Goal: Transaction & Acquisition: Subscribe to service/newsletter

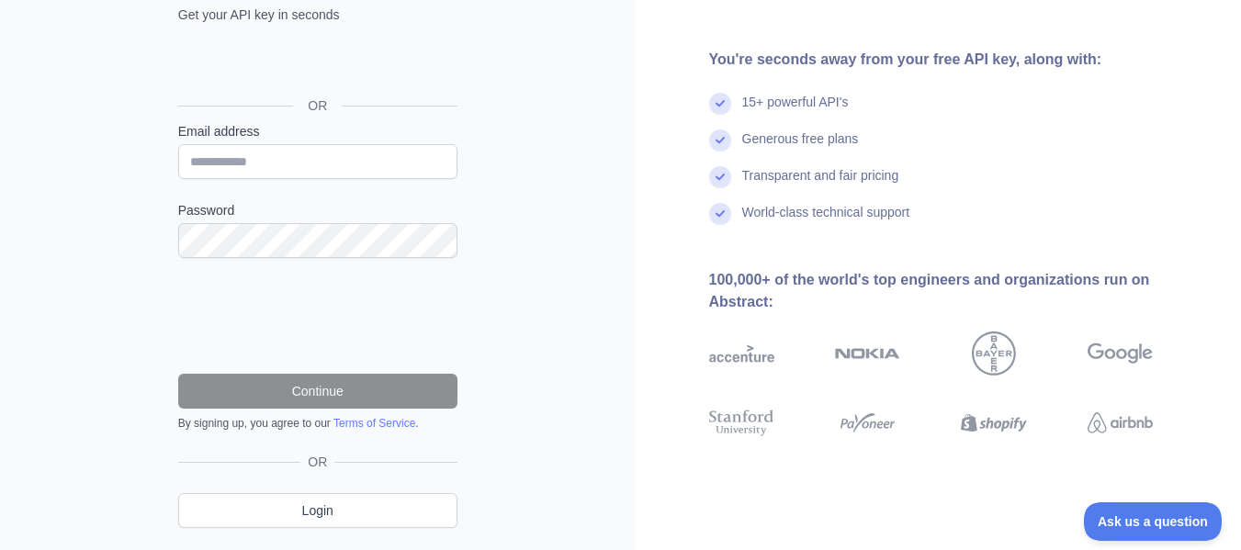
scroll to position [184, 0]
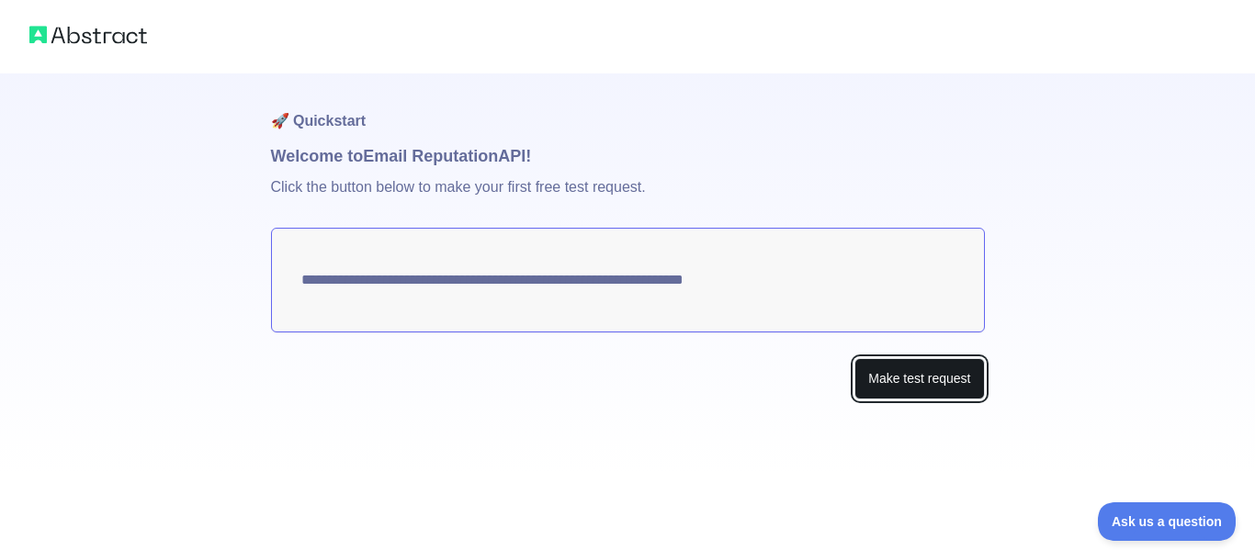
click at [900, 377] on button "Make test request" at bounding box center [919, 378] width 130 height 41
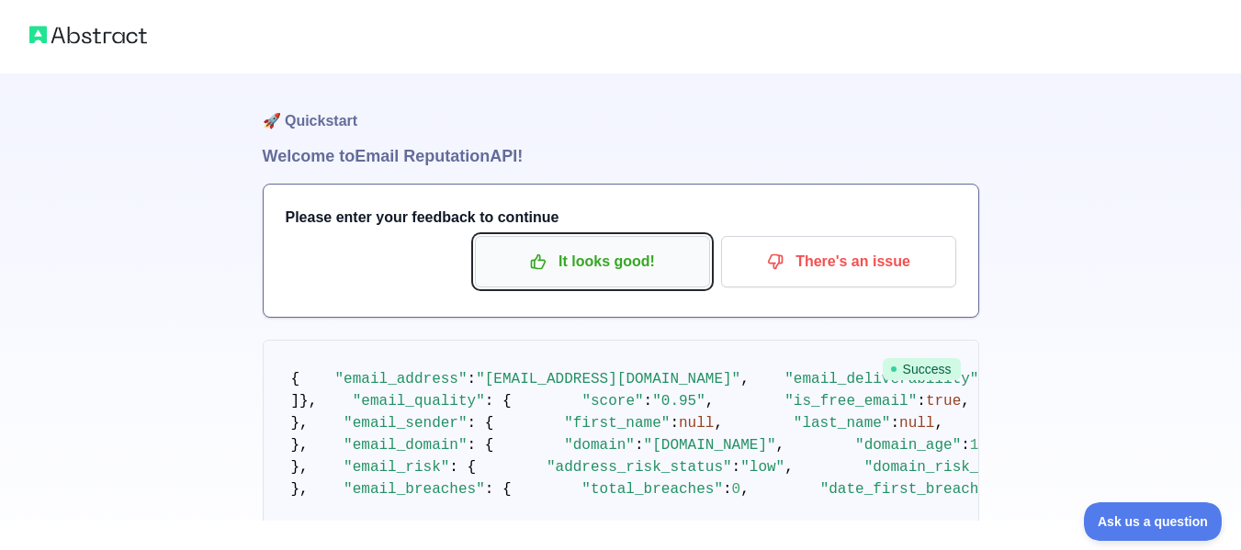
click at [626, 266] on p "It looks good!" at bounding box center [593, 261] width 208 height 31
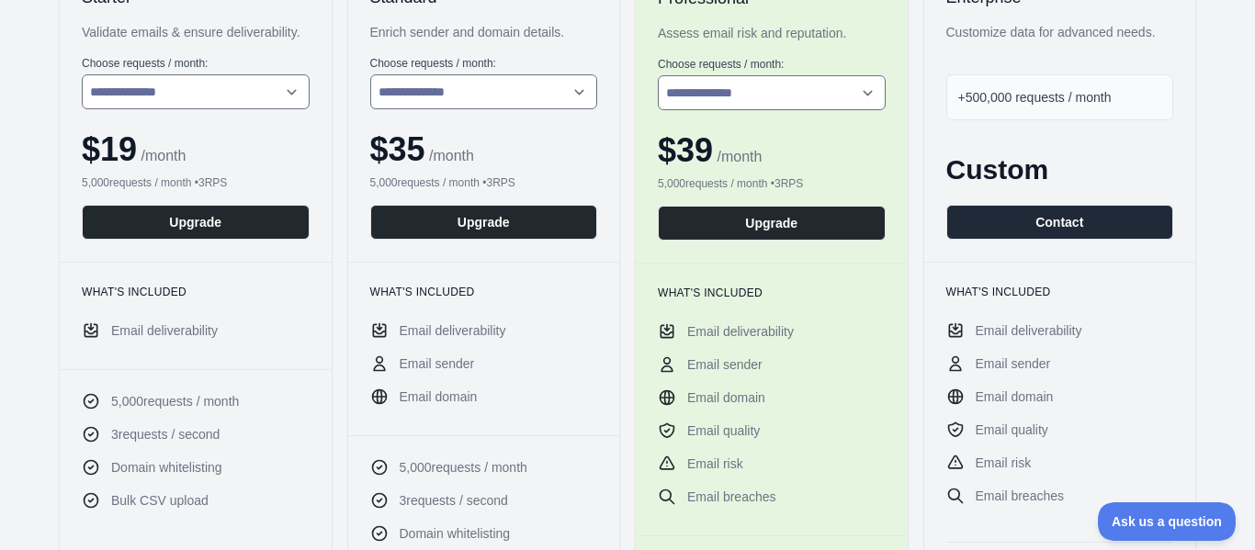
scroll to position [7, 0]
